Goal: Task Accomplishment & Management: Manage account settings

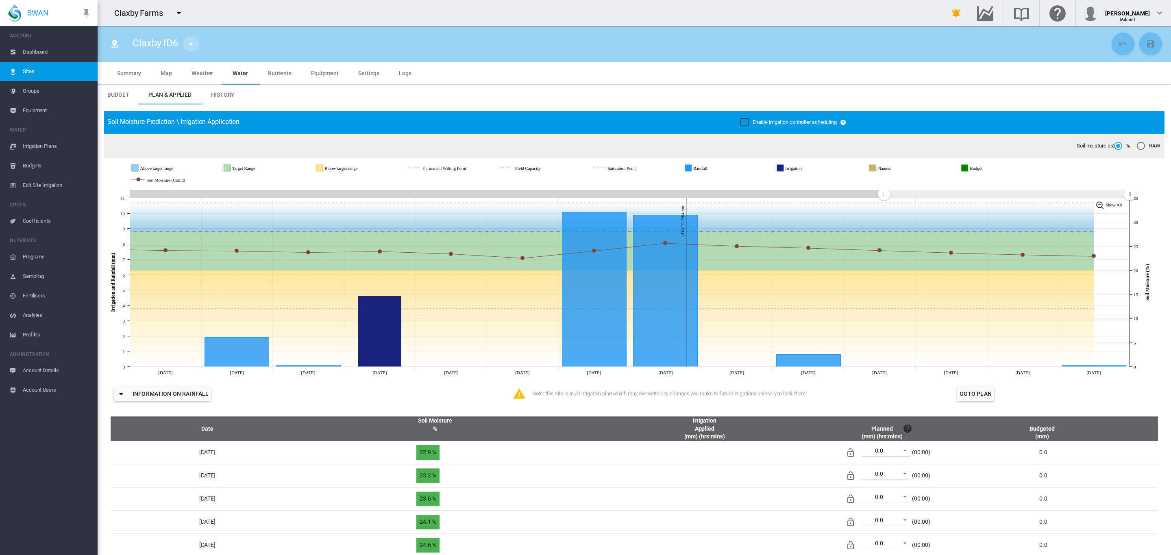
click at [188, 46] on md-icon "icon-menu-down" at bounding box center [191, 44] width 10 height 10
click at [32, 49] on md-backdrop at bounding box center [585, 277] width 1171 height 555
click at [30, 56] on span "Dashboard" at bounding box center [57, 52] width 68 height 20
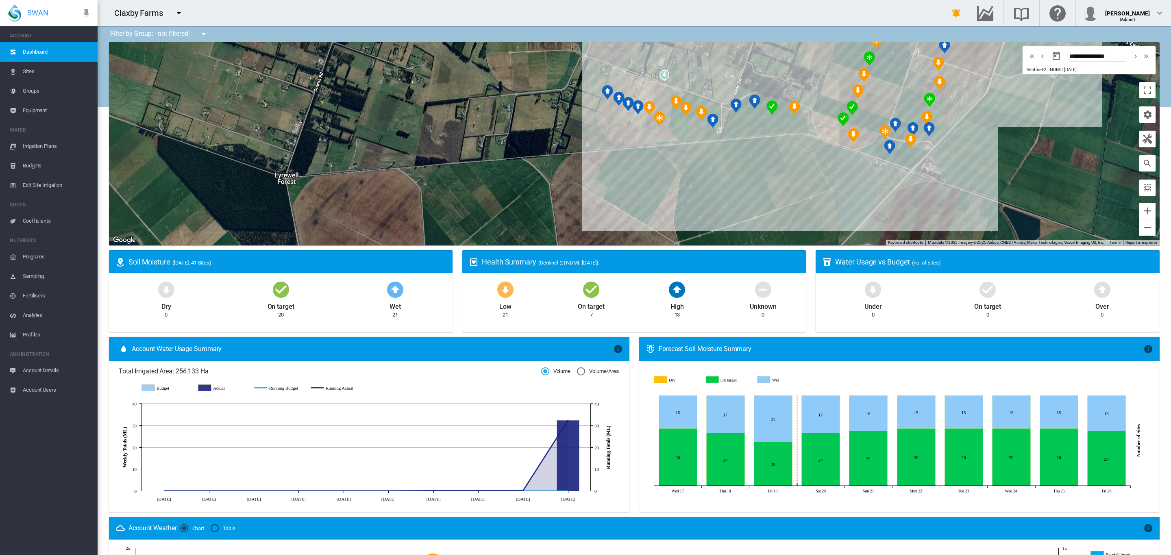
drag, startPoint x: 761, startPoint y: 176, endPoint x: 516, endPoint y: 161, distance: 246.0
click at [507, 146] on div at bounding box center [634, 143] width 1051 height 203
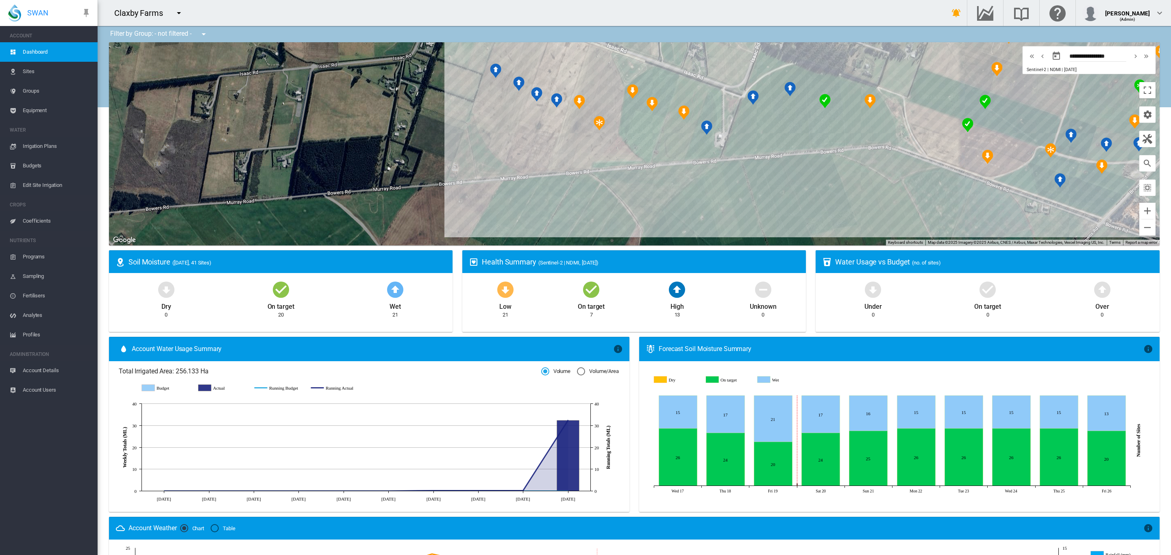
drag, startPoint x: 670, startPoint y: 168, endPoint x: 687, endPoint y: 240, distance: 74.0
click at [687, 240] on div at bounding box center [634, 143] width 1051 height 203
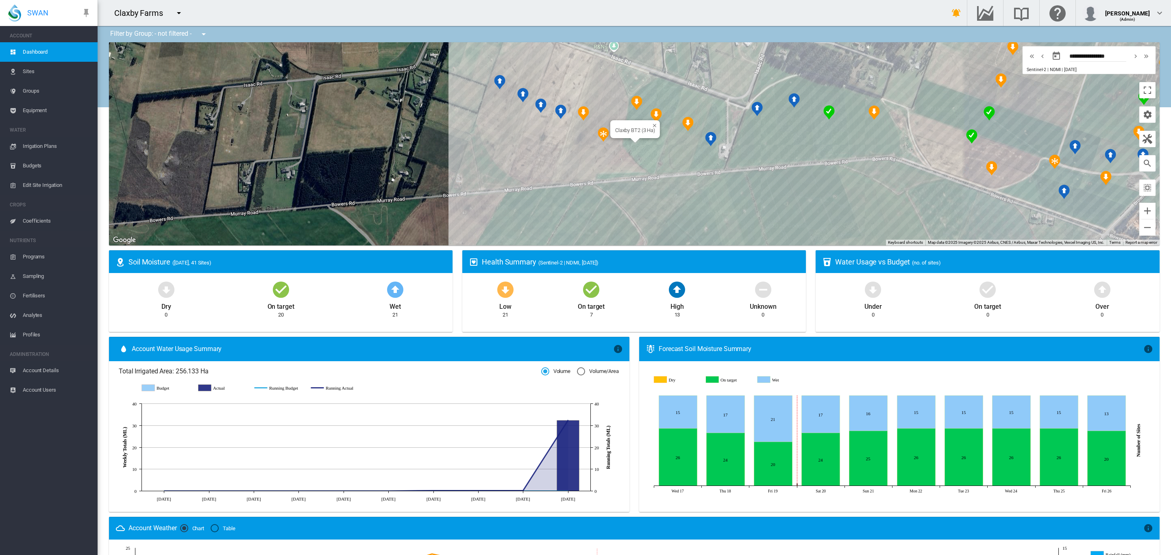
click at [644, 150] on div "Claxby BT2 (3 Ha)" at bounding box center [634, 143] width 1051 height 203
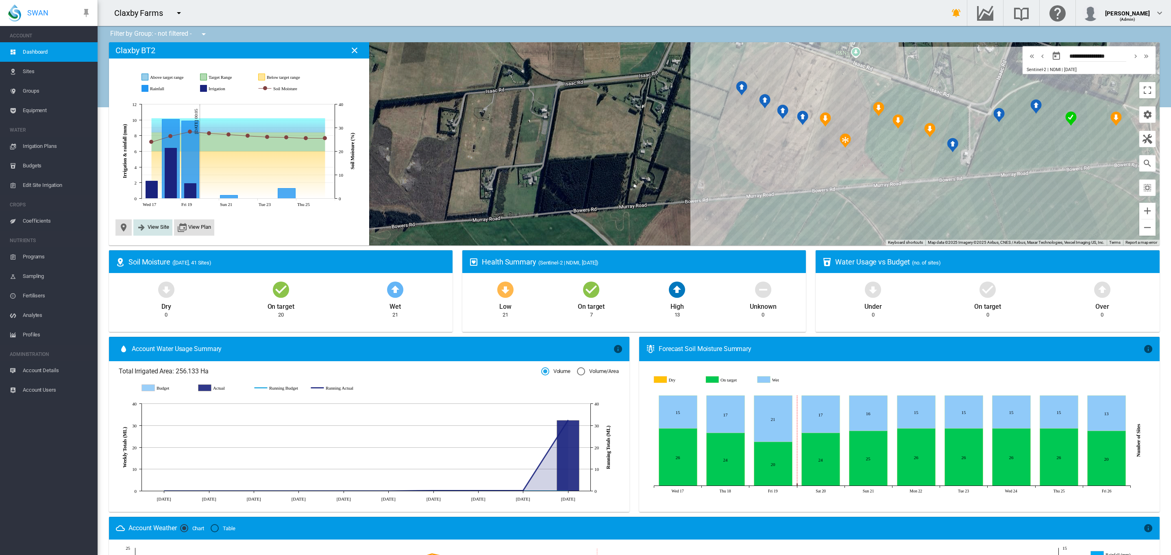
click at [146, 228] on button "View Site" at bounding box center [153, 228] width 33 height 10
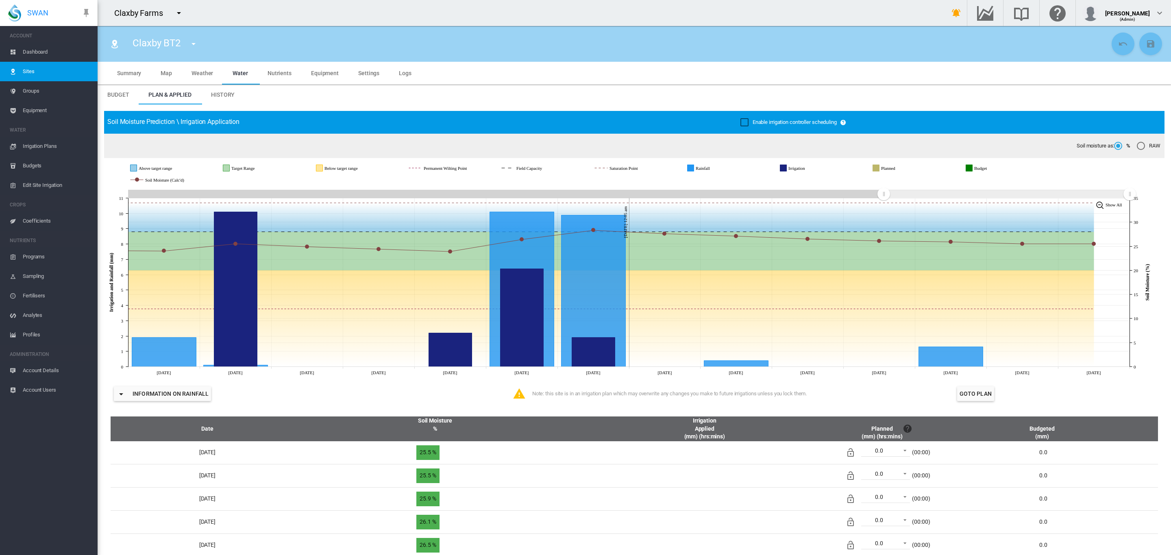
click at [29, 48] on span "Dashboard" at bounding box center [57, 52] width 68 height 20
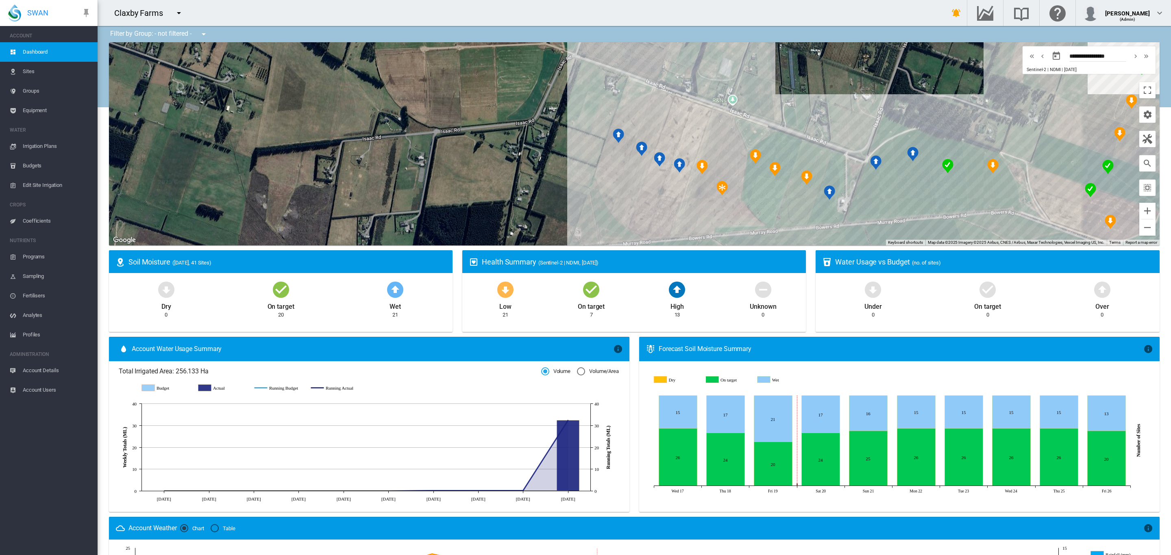
drag, startPoint x: 632, startPoint y: 96, endPoint x: 433, endPoint y: 141, distance: 203.9
click at [442, 143] on div at bounding box center [634, 143] width 1051 height 203
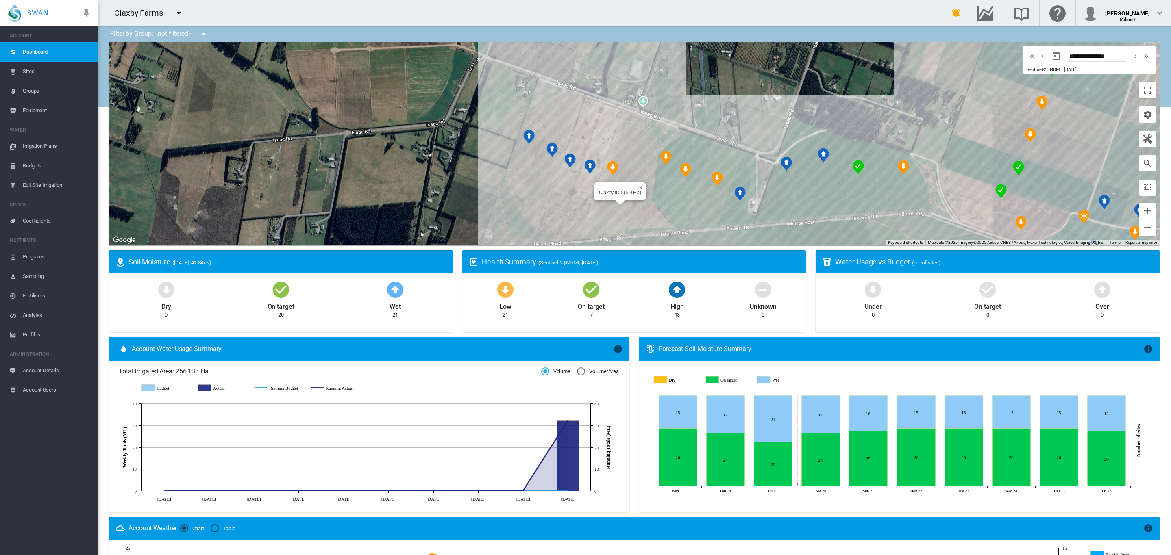
click at [626, 209] on div "Claxby ID1 (5.4 Ha)" at bounding box center [634, 143] width 1051 height 203
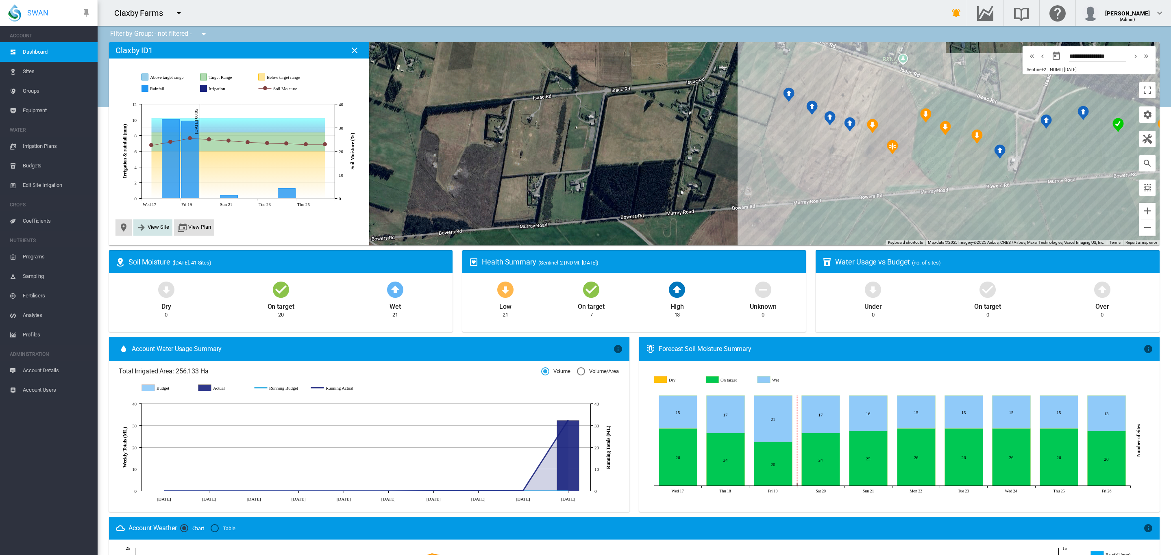
click at [159, 226] on span "View Site" at bounding box center [159, 227] width 22 height 6
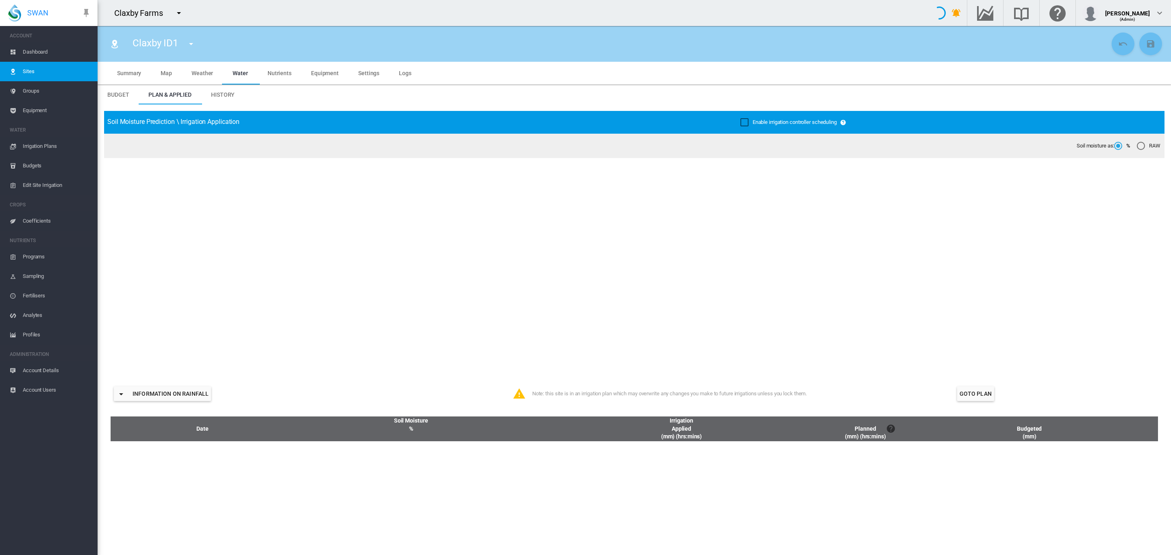
type input "**********"
type input "****"
type input "*********"
type input "**"
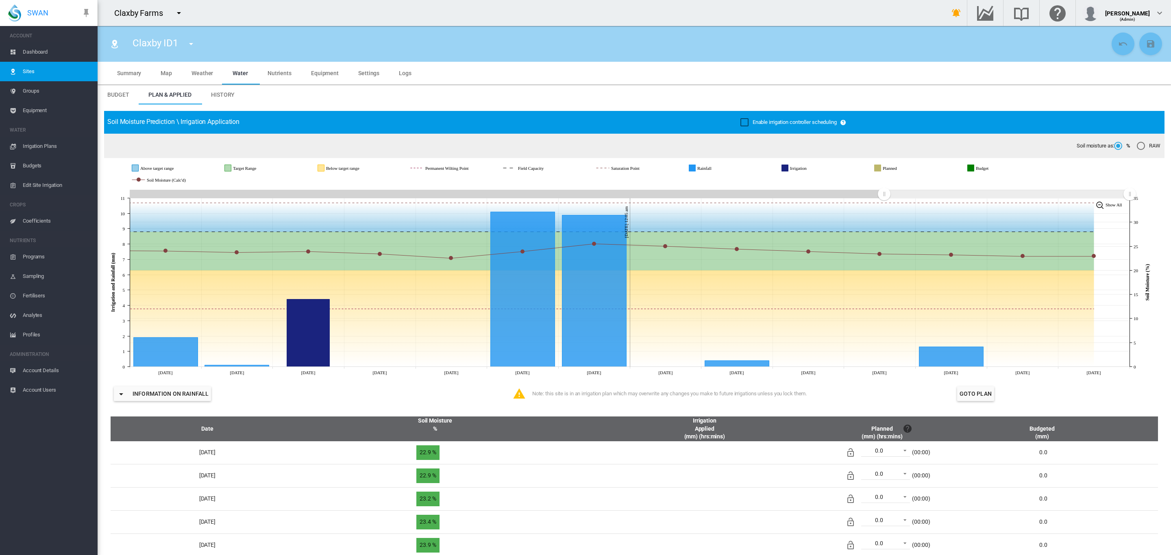
click at [41, 49] on span "Dashboard" at bounding box center [57, 52] width 68 height 20
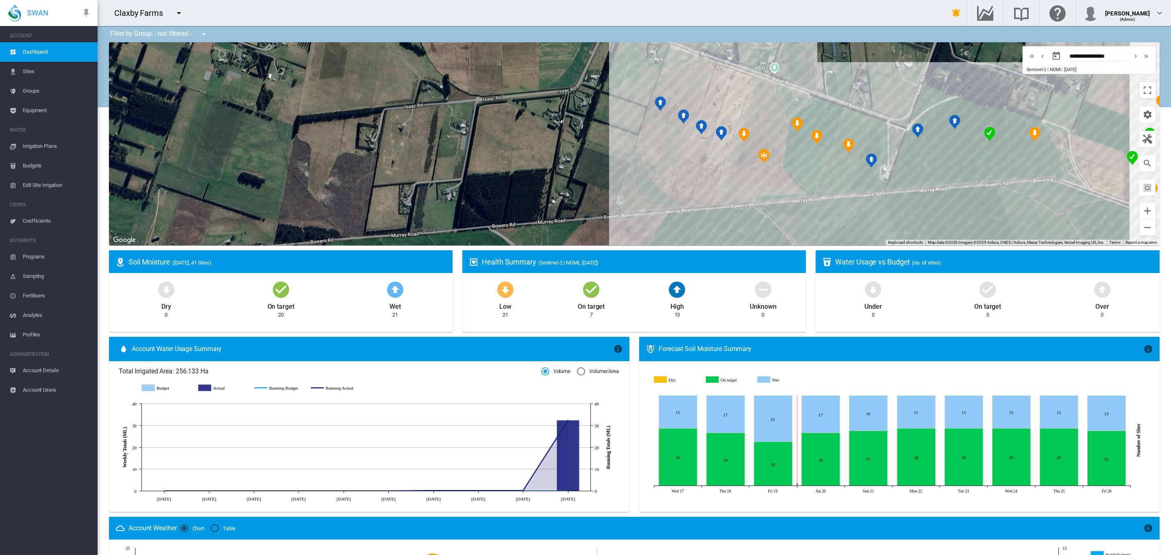
drag, startPoint x: 536, startPoint y: 116, endPoint x: 306, endPoint y: 118, distance: 229.7
click at [313, 120] on div at bounding box center [634, 143] width 1051 height 203
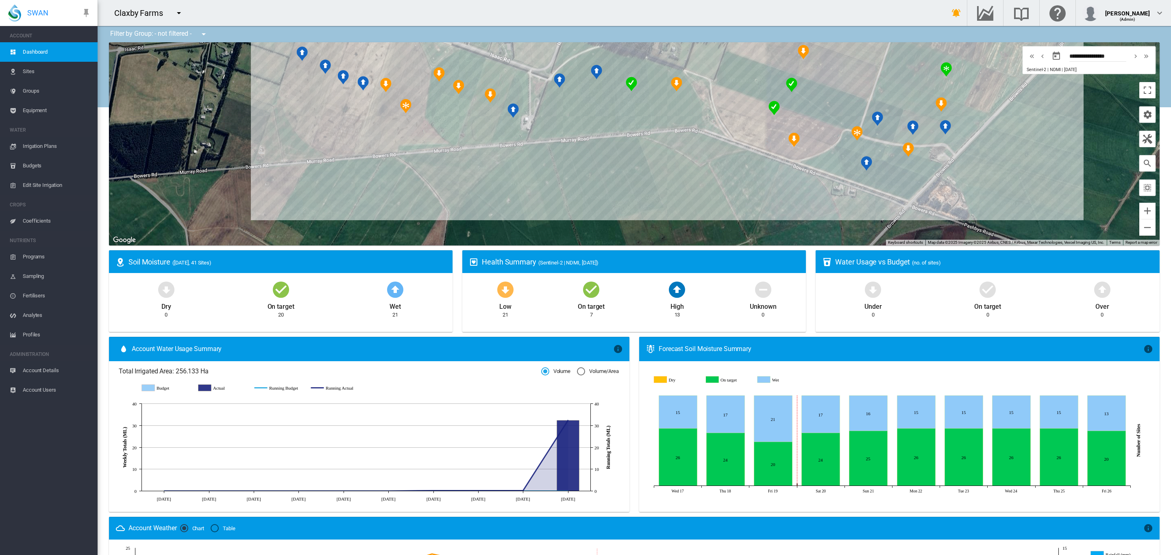
drag, startPoint x: 547, startPoint y: 172, endPoint x: 498, endPoint y: 232, distance: 76.8
click at [501, 232] on div at bounding box center [634, 143] width 1051 height 203
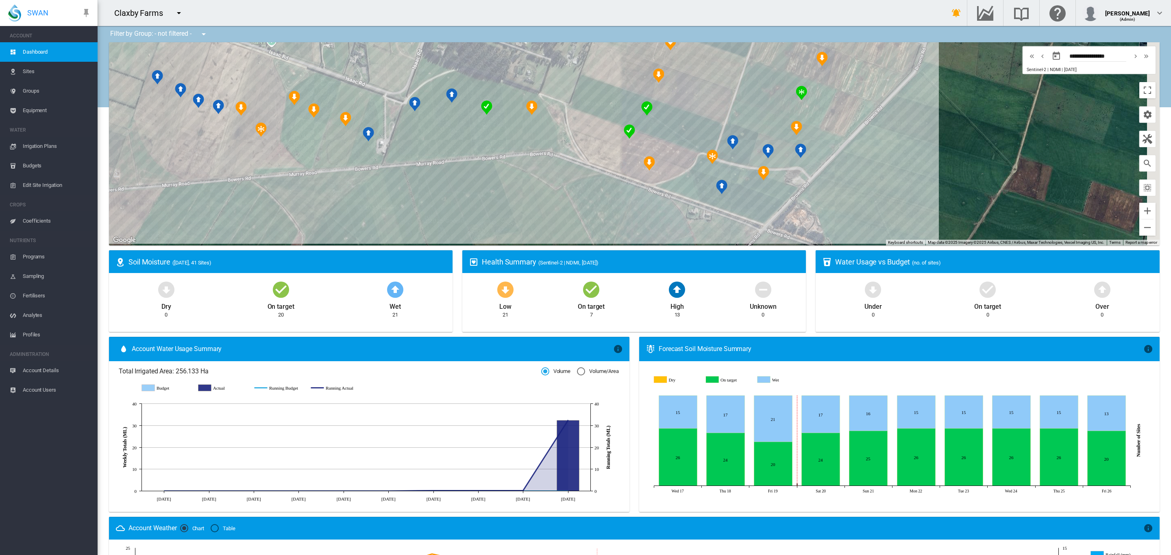
drag, startPoint x: 557, startPoint y: 194, endPoint x: 465, endPoint y: 195, distance: 91.9
click at [467, 195] on div at bounding box center [634, 143] width 1051 height 203
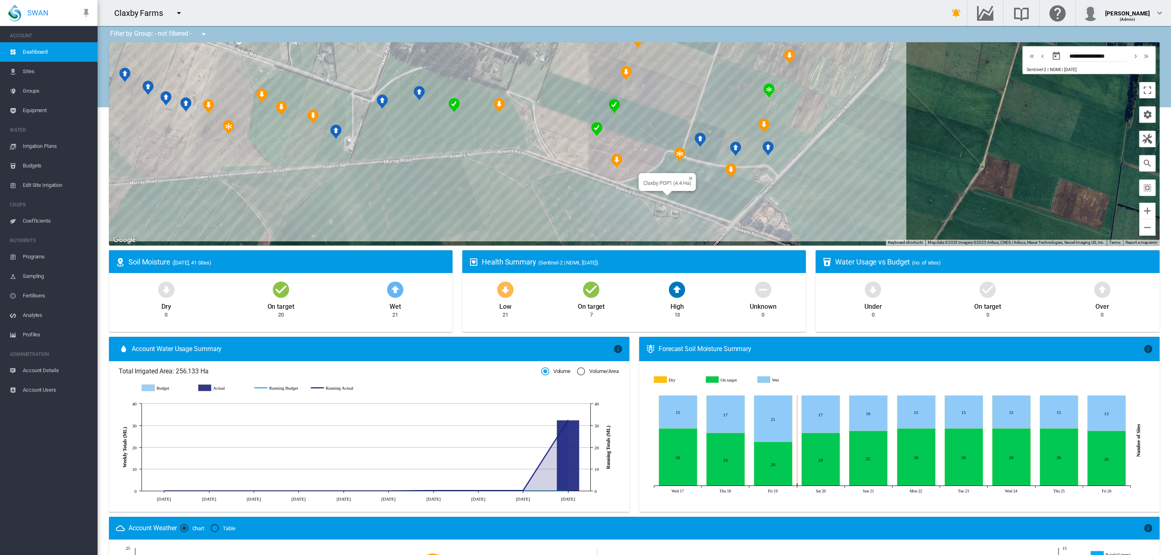
click at [716, 200] on div "Claxby POP1 (4.4 Ha)" at bounding box center [634, 143] width 1051 height 203
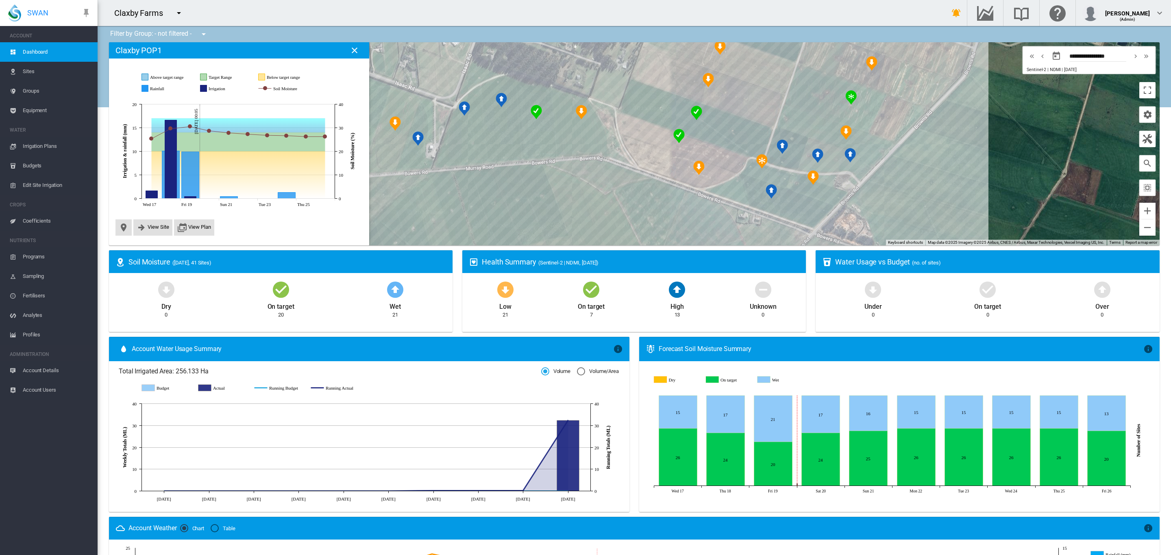
drag, startPoint x: 781, startPoint y: 180, endPoint x: 643, endPoint y: 233, distance: 147.8
click at [643, 233] on div at bounding box center [634, 143] width 1051 height 203
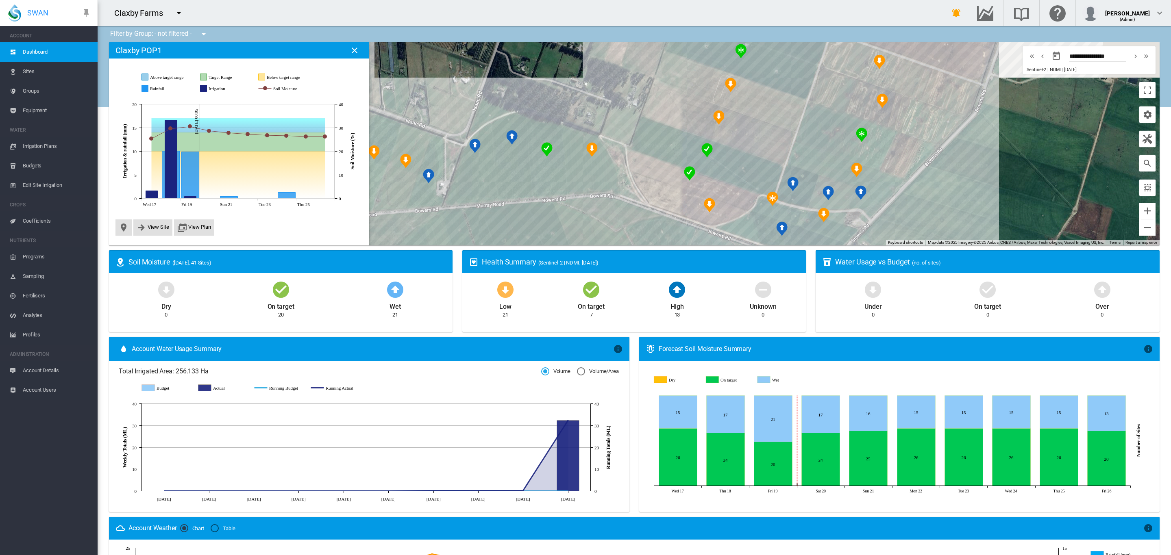
drag, startPoint x: 633, startPoint y: 141, endPoint x: 642, endPoint y: 189, distance: 49.1
click at [642, 189] on div at bounding box center [634, 143] width 1051 height 203
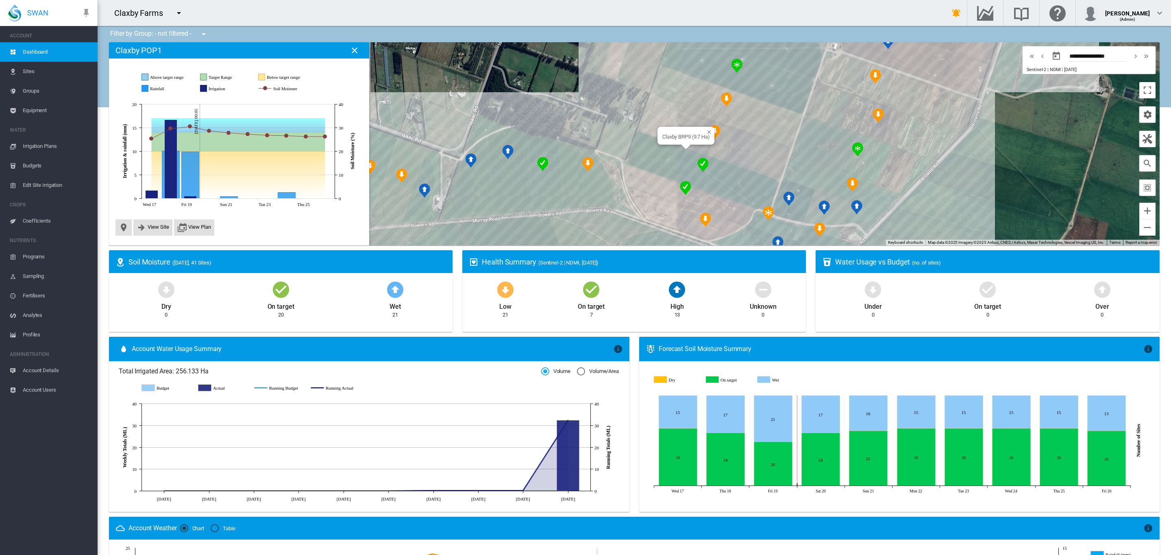
click at [670, 165] on div "Claxby BRP9 (9.7 Ha)" at bounding box center [634, 143] width 1051 height 203
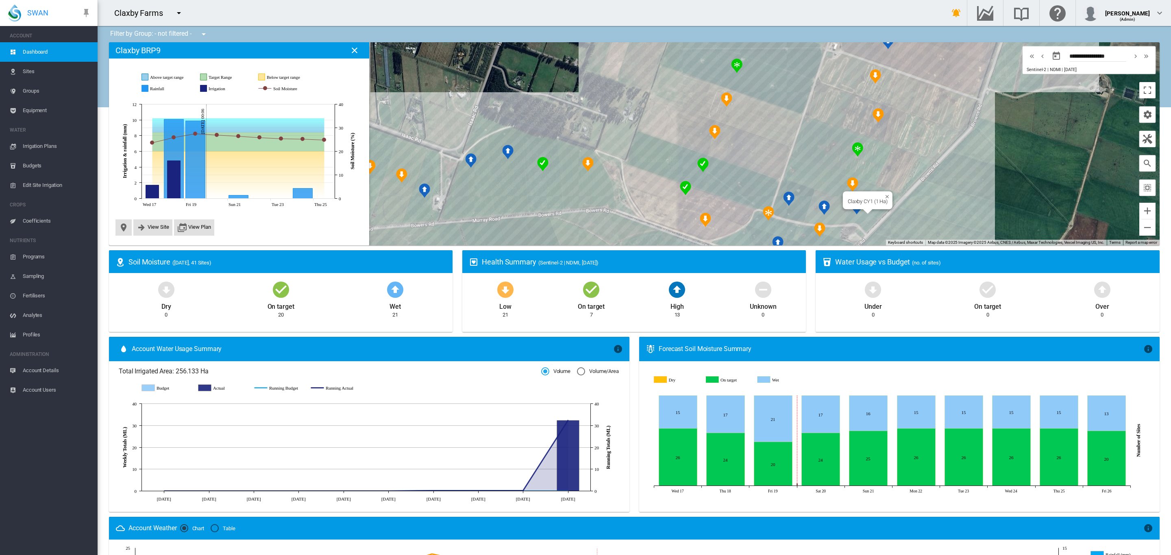
click at [855, 219] on div "Claxby CY1 (1 Ha)" at bounding box center [634, 143] width 1051 height 203
click at [158, 230] on span "View Site" at bounding box center [159, 227] width 22 height 6
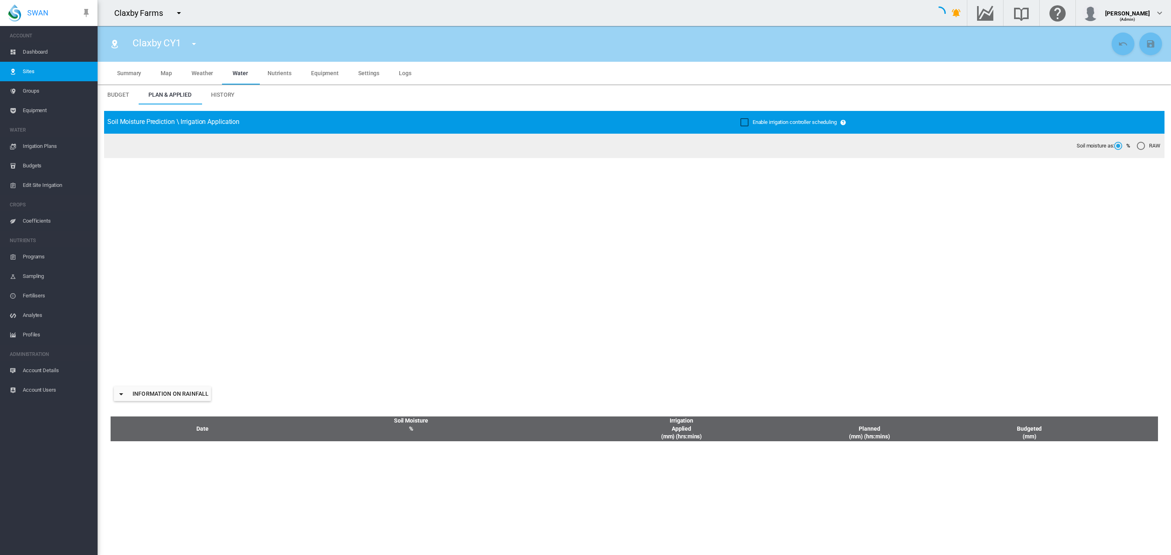
type input "*****"
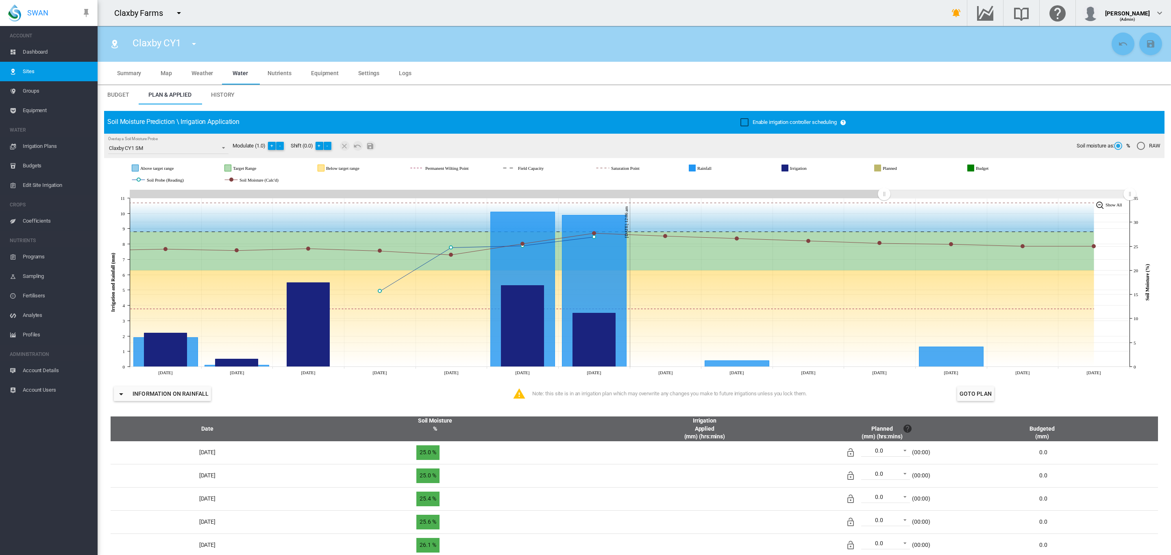
click at [32, 70] on span "Sites" at bounding box center [57, 72] width 68 height 20
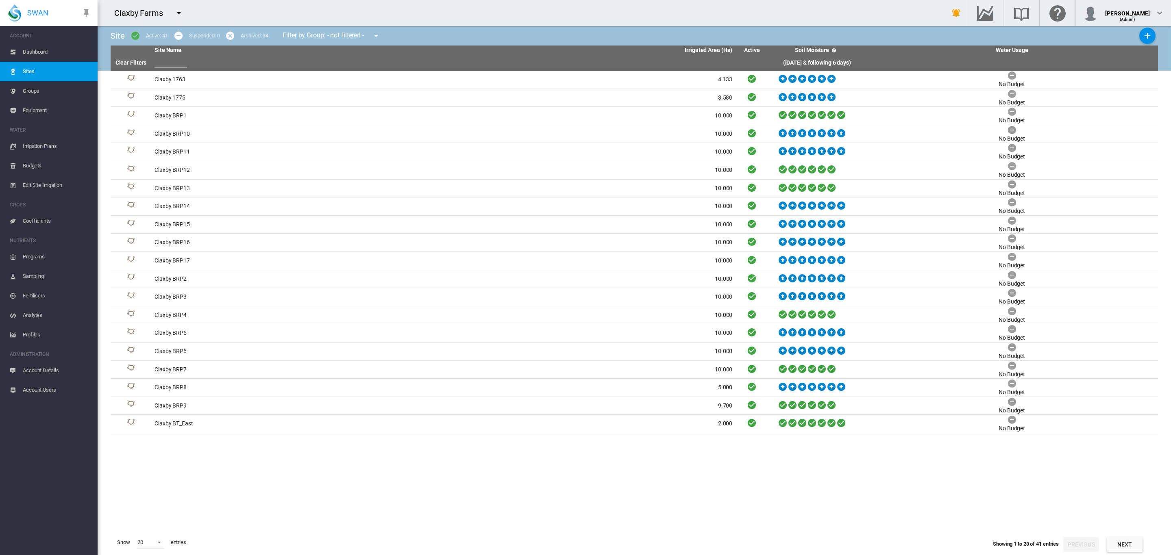
click at [32, 55] on span "Dashboard" at bounding box center [57, 52] width 68 height 20
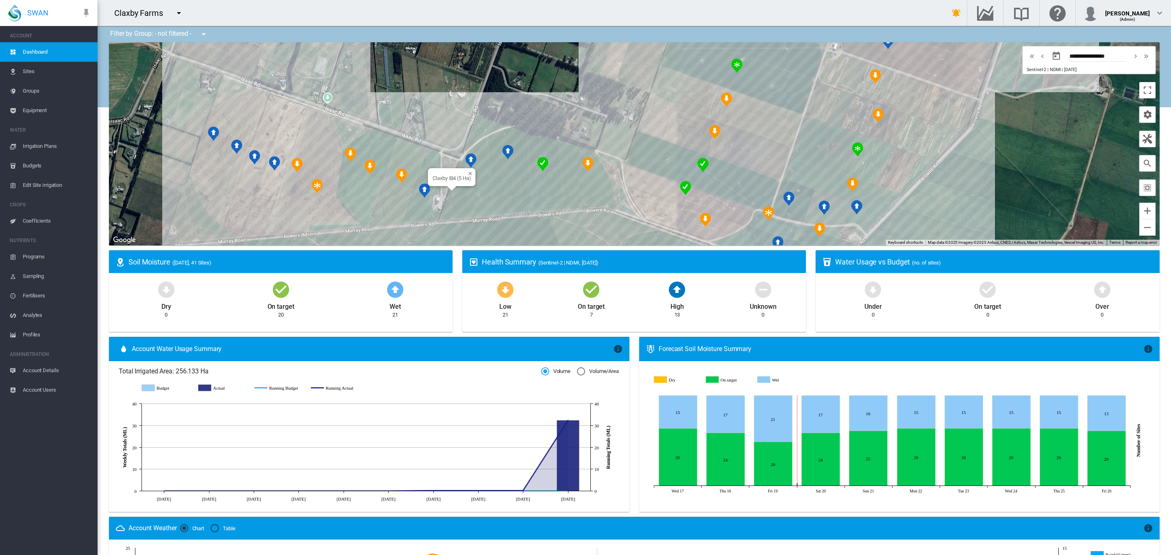
click at [476, 201] on div "Claxby IB4 (5 Ha)" at bounding box center [634, 143] width 1051 height 203
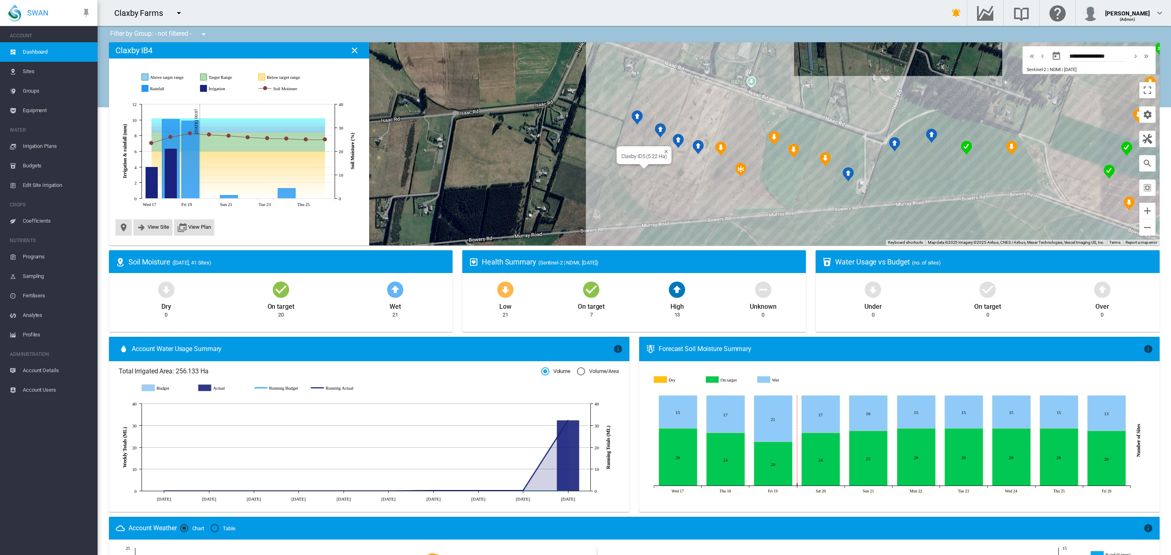
click at [641, 172] on div "Claxby ID5 (5.22 Ha)" at bounding box center [634, 143] width 1051 height 203
click at [157, 231] on button "View Site" at bounding box center [153, 228] width 33 height 10
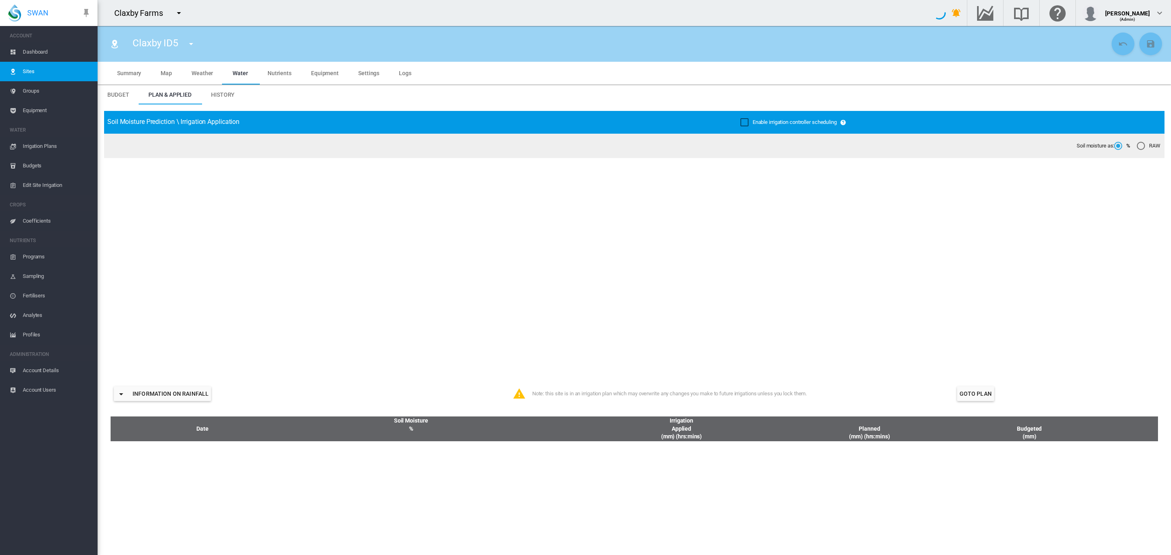
type input "****"
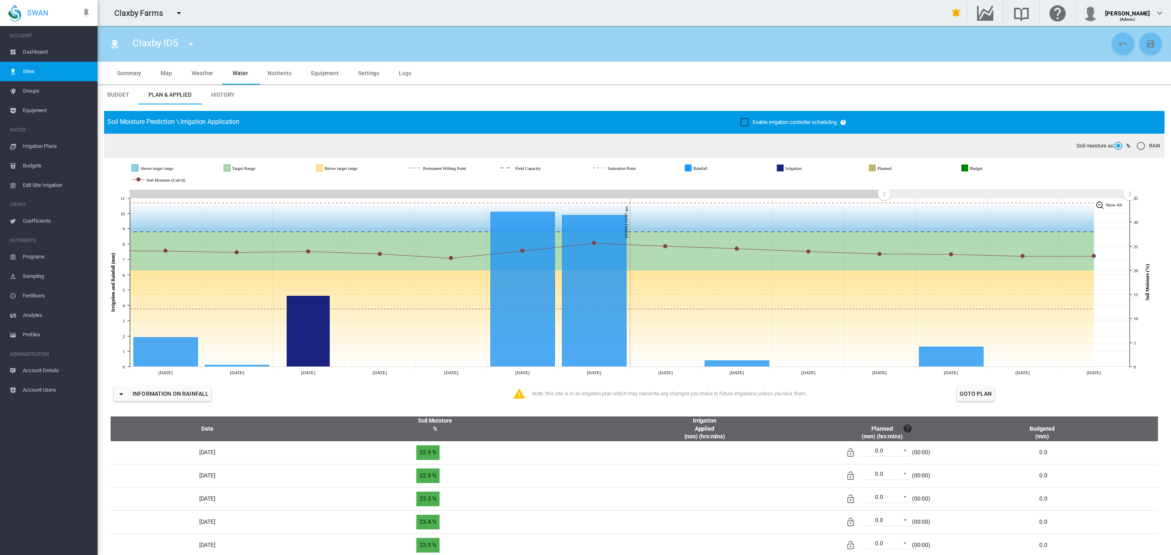
click at [38, 55] on span "Dashboard" at bounding box center [57, 52] width 68 height 20
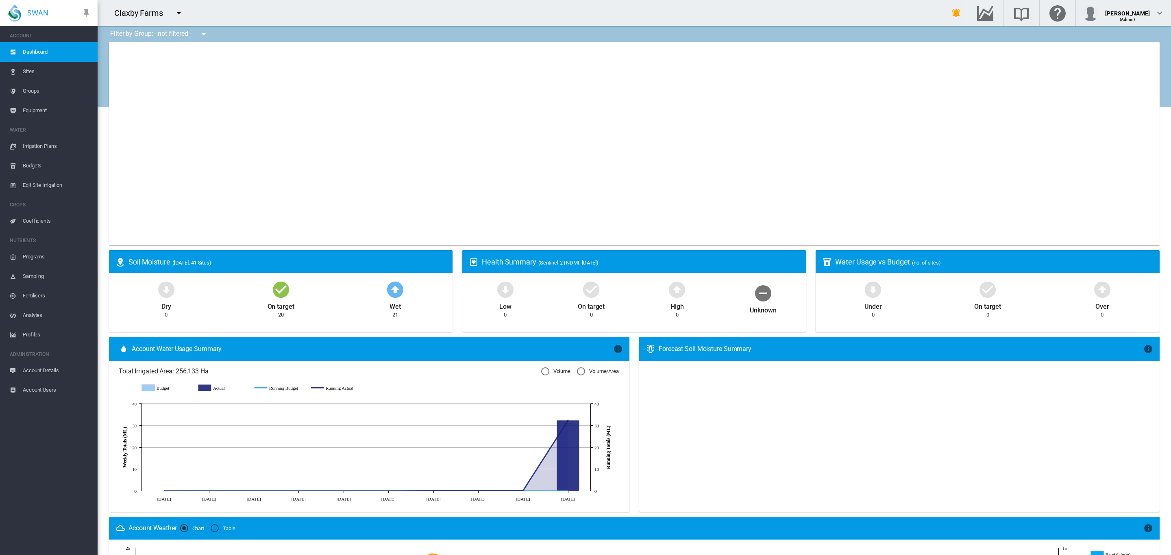
type input "**********"
